Goal: Information Seeking & Learning: Learn about a topic

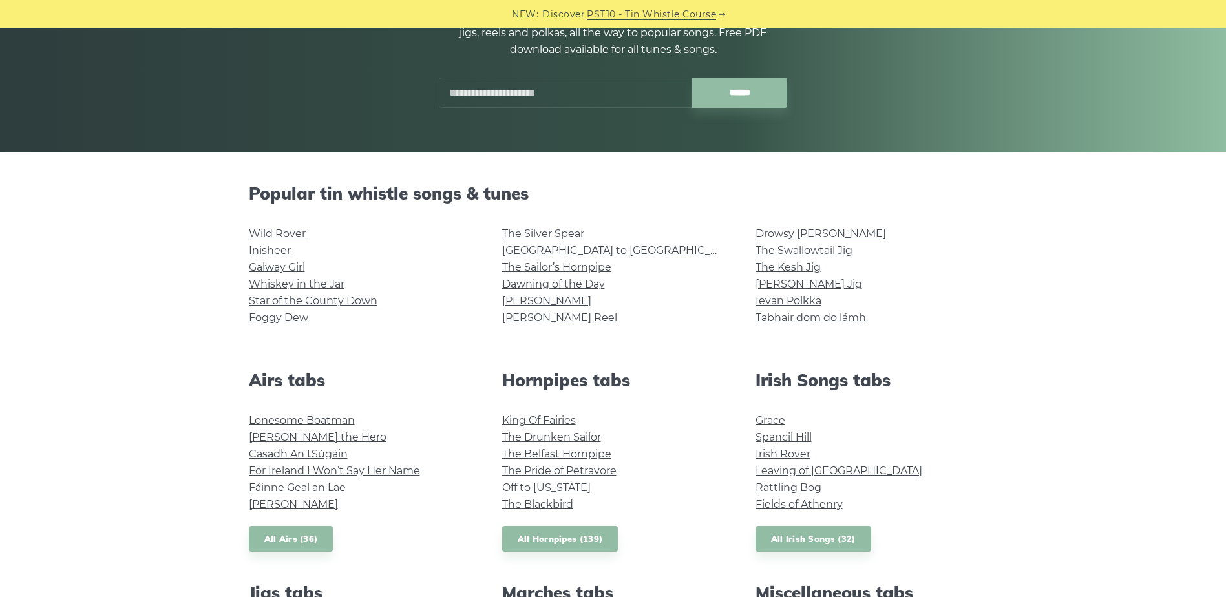
scroll to position [323, 0]
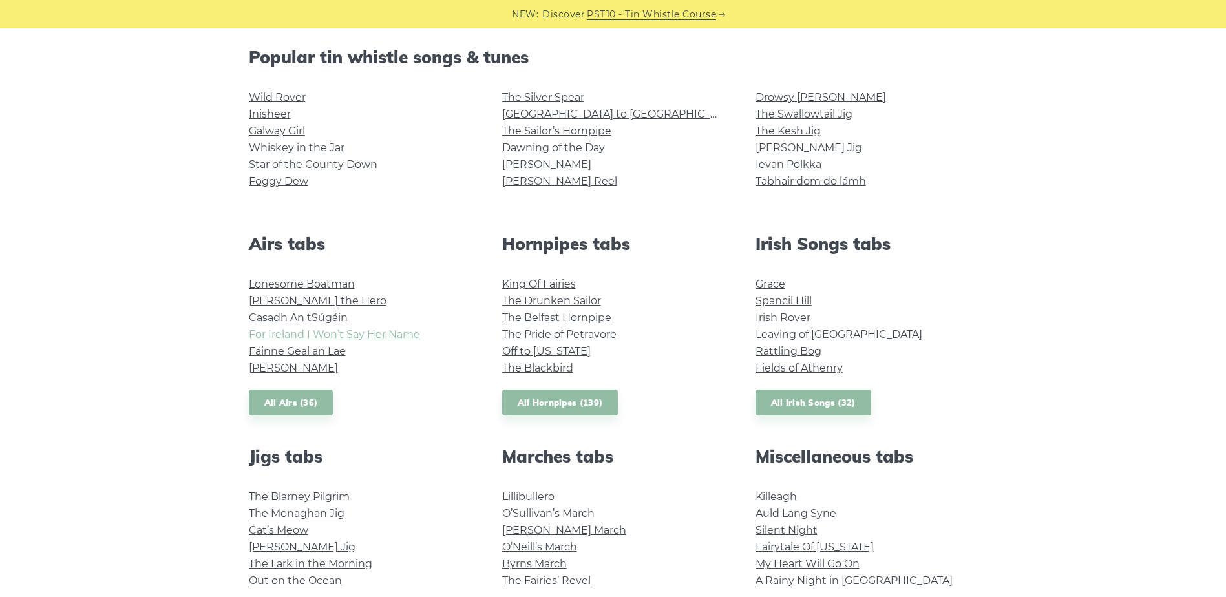
click at [317, 331] on link "For Ireland I Won’t Say Her Name" at bounding box center [334, 334] width 171 height 12
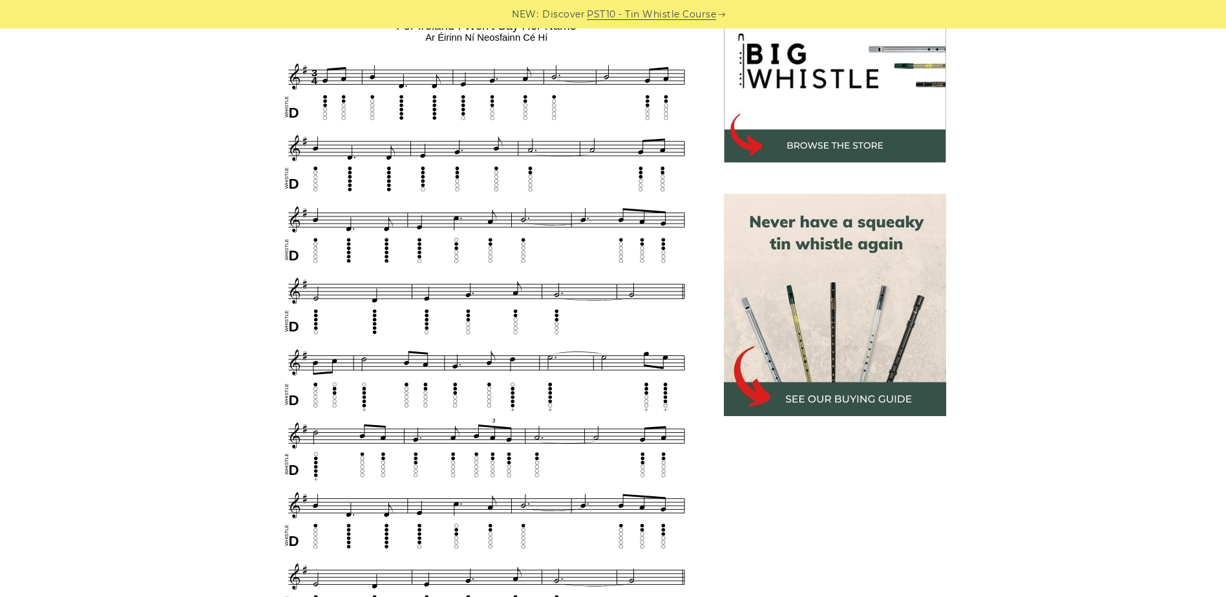
scroll to position [452, 0]
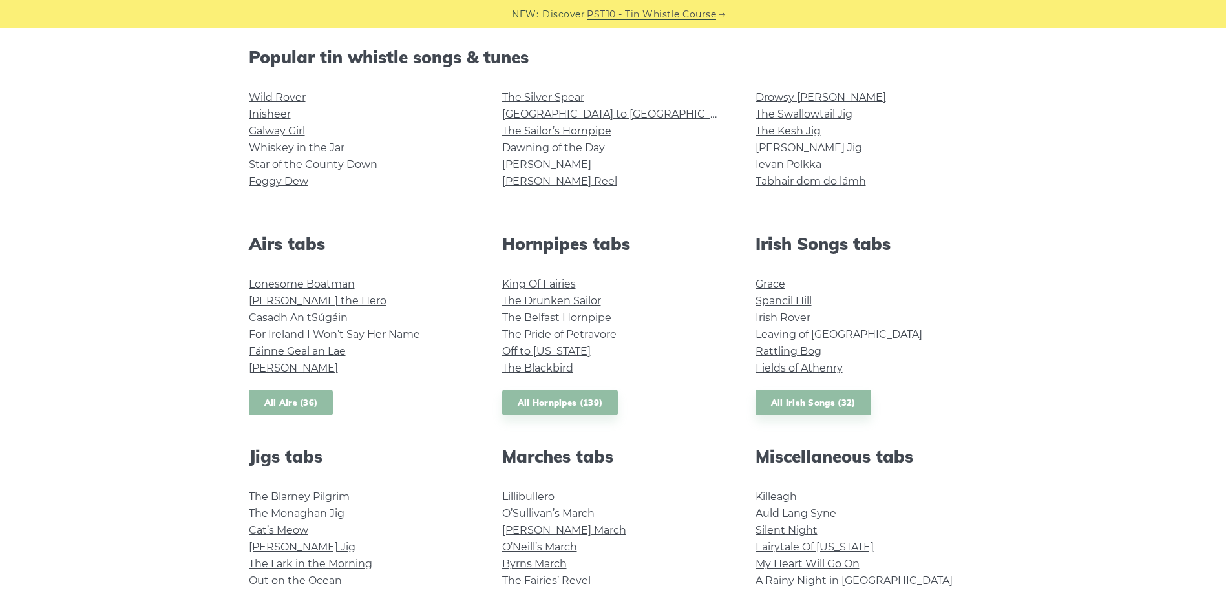
click at [303, 405] on link "All Airs (36)" at bounding box center [291, 403] width 85 height 26
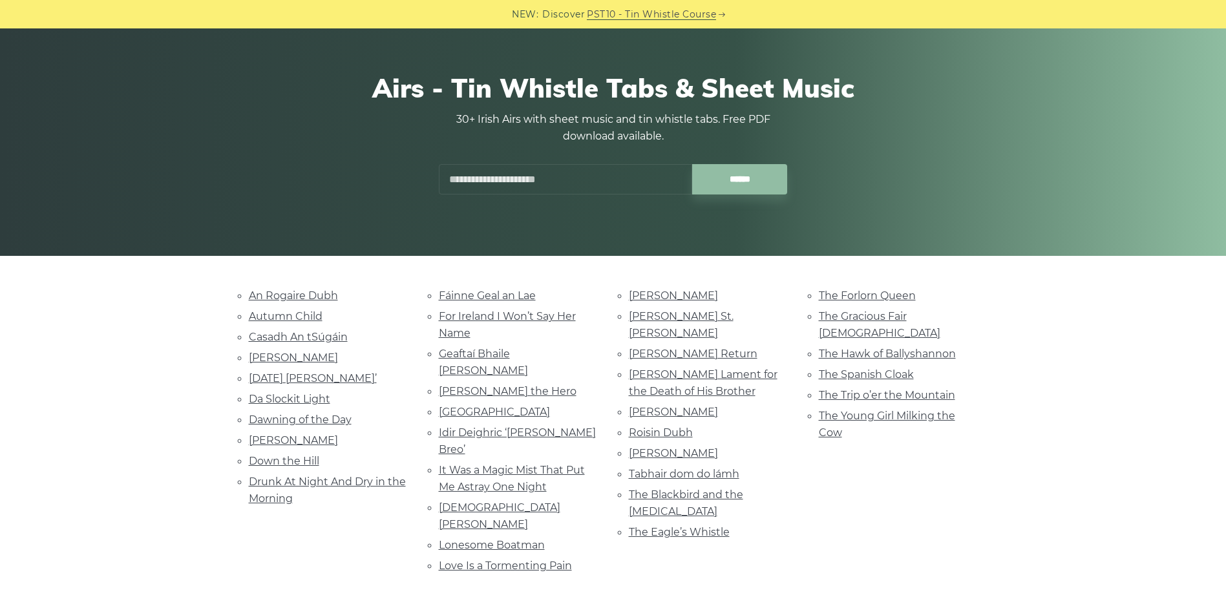
scroll to position [129, 0]
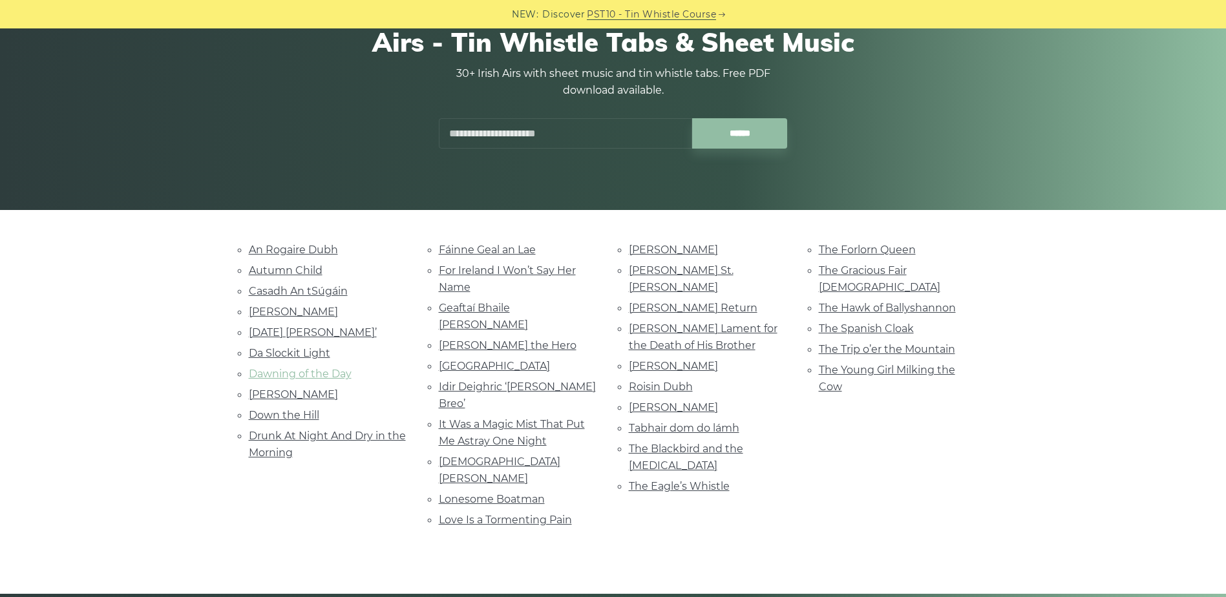
click at [305, 374] on link "Dawning of the Day" at bounding box center [300, 374] width 103 height 12
click at [460, 493] on link "Lonesome Boatman" at bounding box center [492, 499] width 106 height 12
click at [679, 422] on link "Tabhair dom do lámh" at bounding box center [684, 428] width 111 height 12
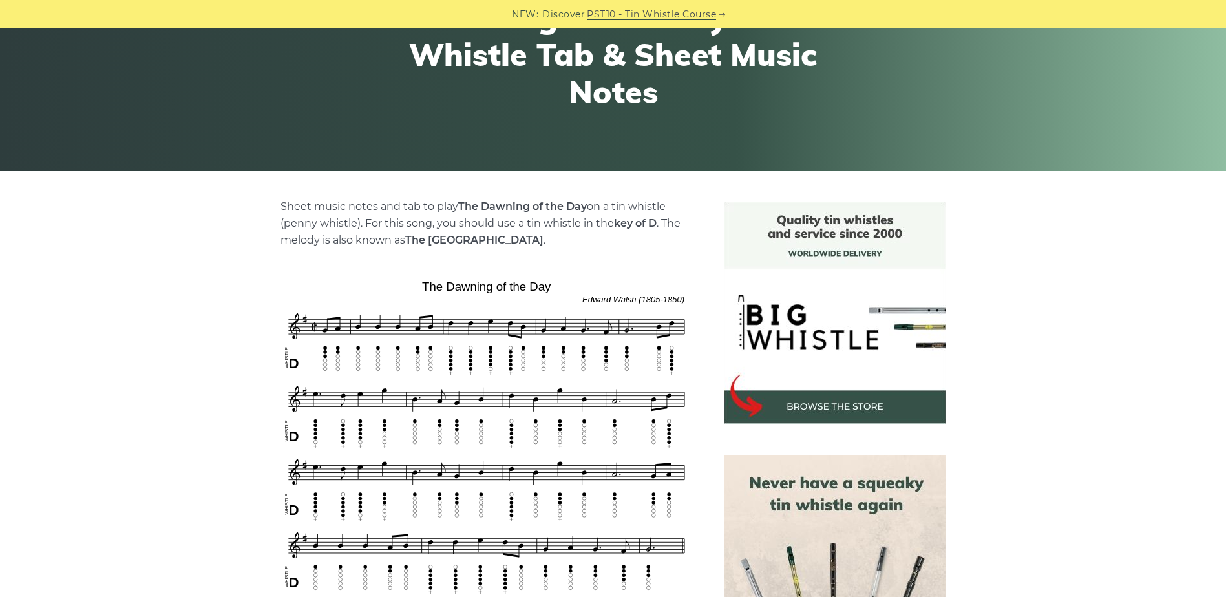
scroll to position [258, 0]
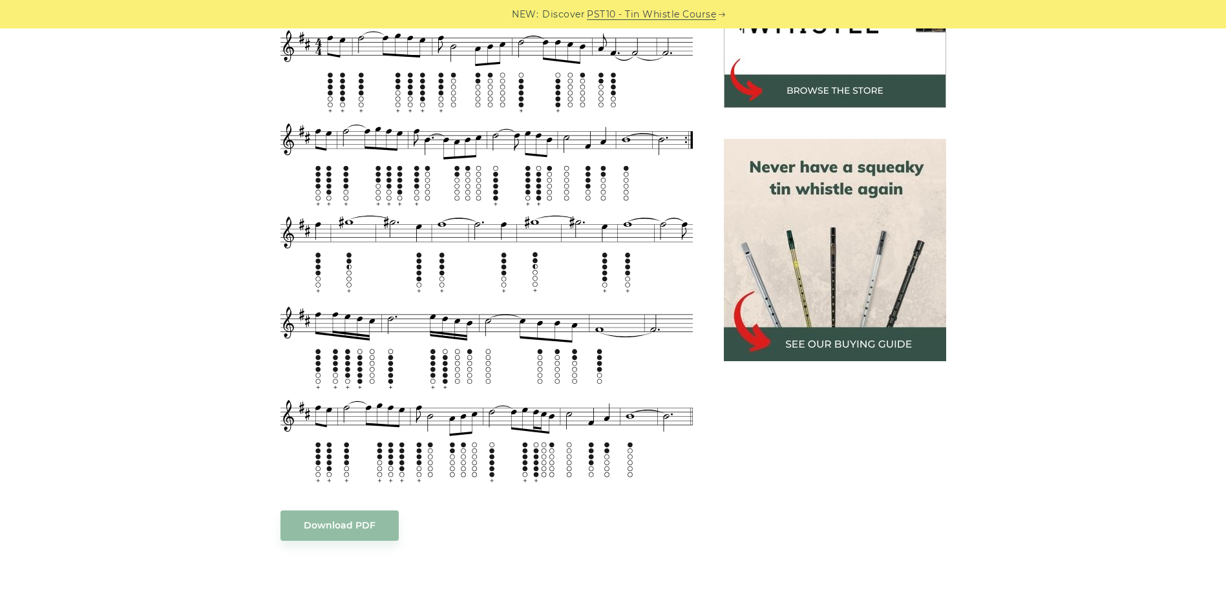
scroll to position [388, 0]
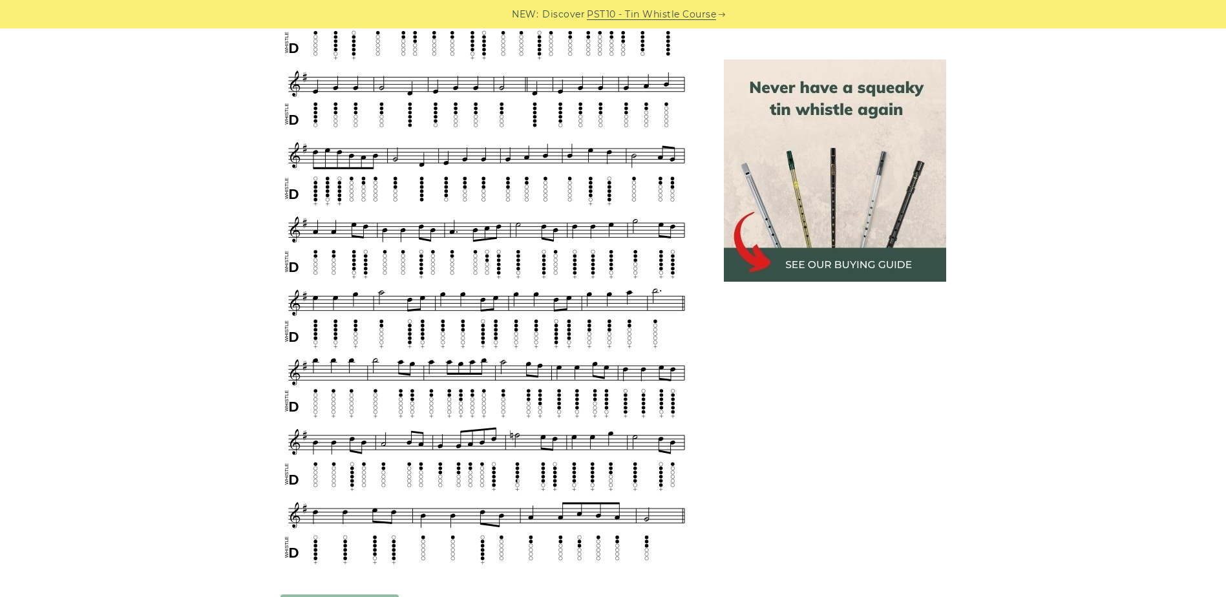
scroll to position [711, 0]
